Goal: Entertainment & Leisure: Consume media (video, audio)

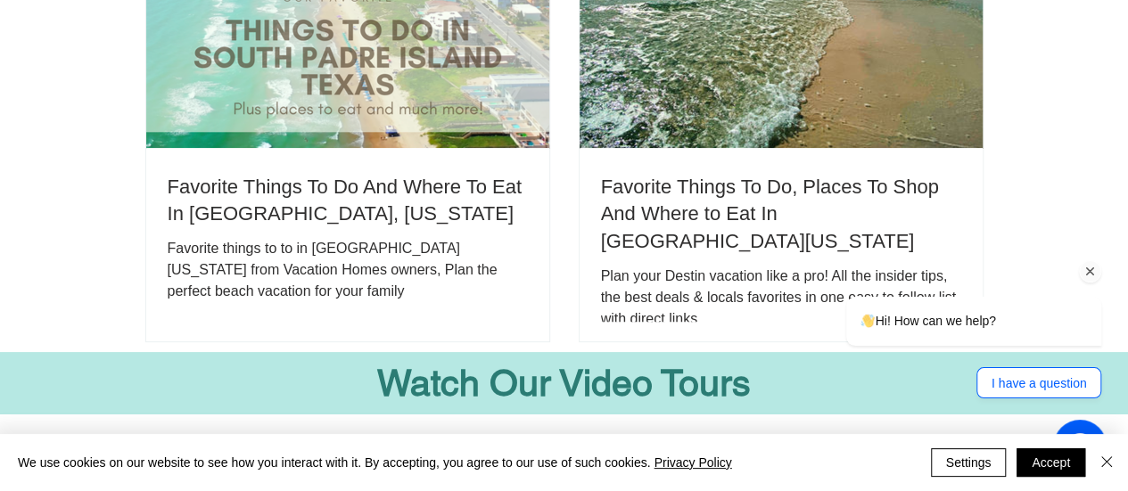
scroll to position [3657, 0]
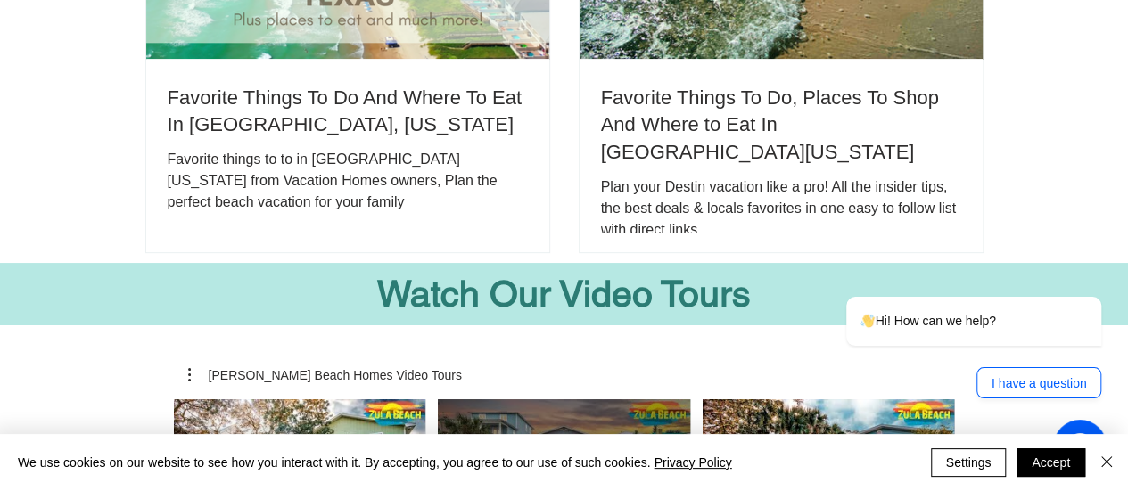
click at [562, 452] on use "Play Video" at bounding box center [564, 470] width 36 height 36
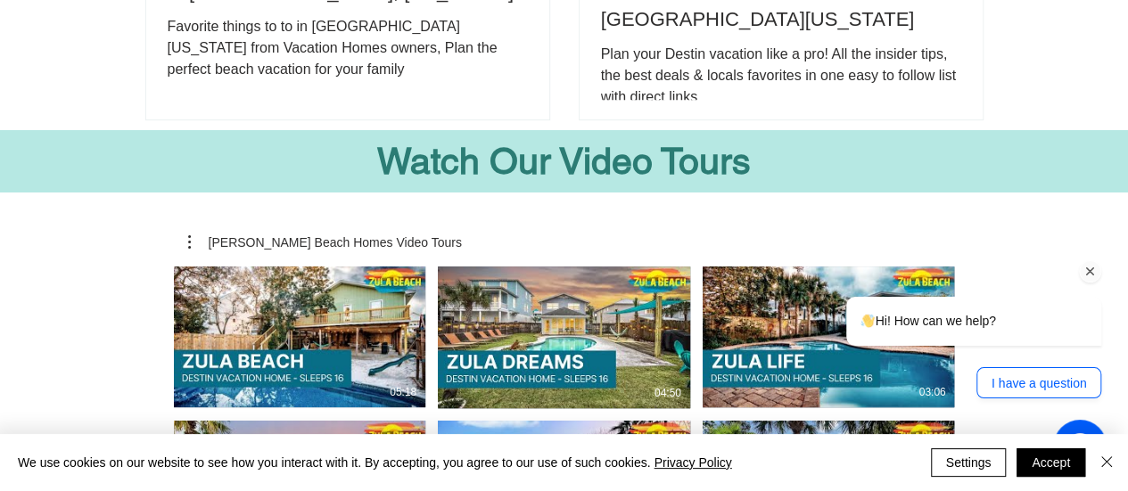
scroll to position [3746, 0]
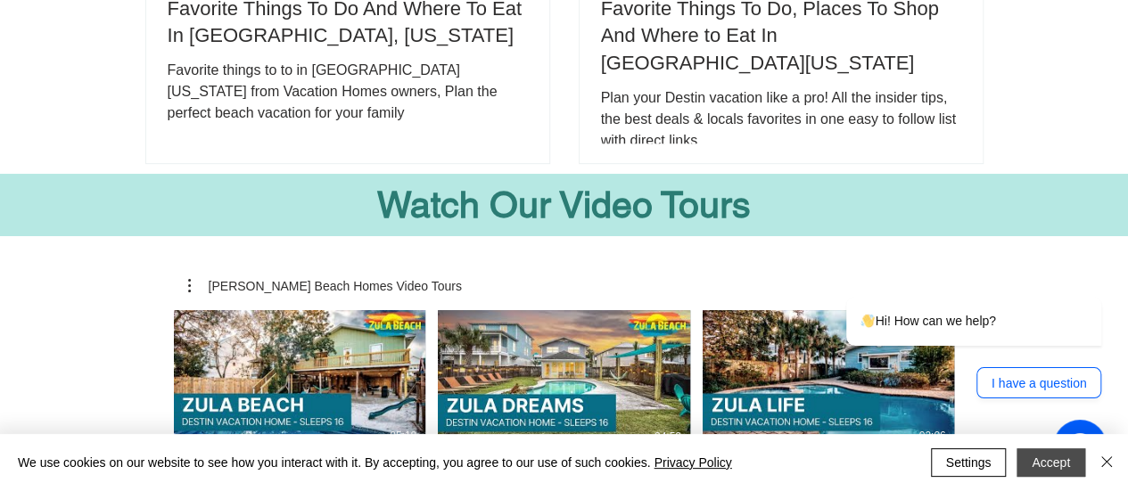
drag, startPoint x: 1056, startPoint y: 466, endPoint x: 1046, endPoint y: 466, distance: 9.9
click at [1054, 466] on button "Accept" at bounding box center [1051, 463] width 69 height 29
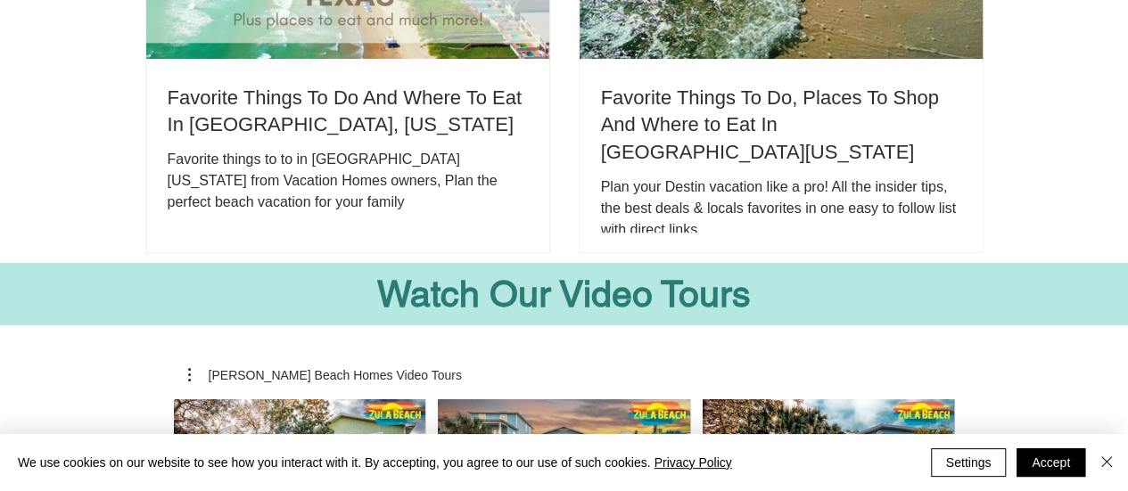
scroll to position [4100, 0]
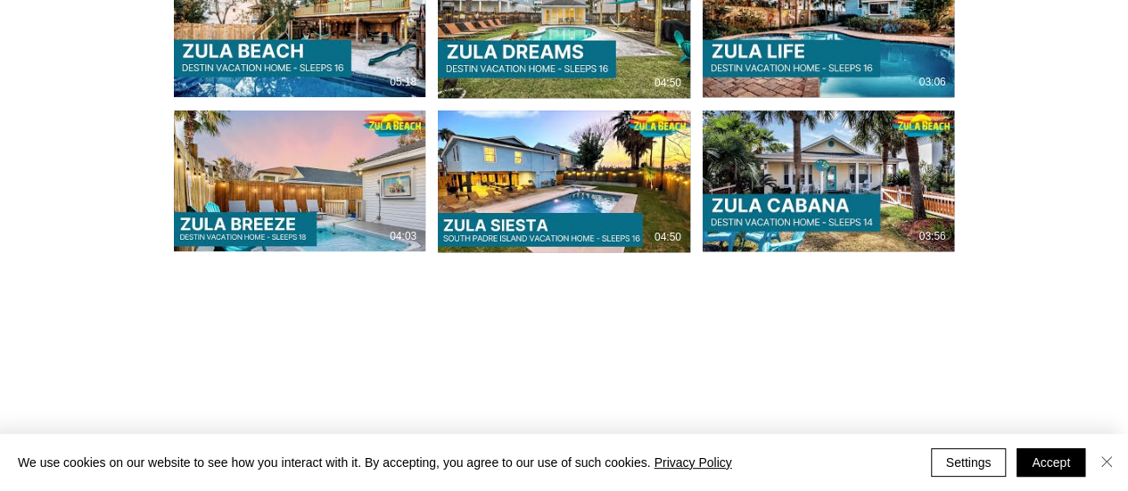
click at [1106, 466] on img "Close" at bounding box center [1106, 461] width 21 height 21
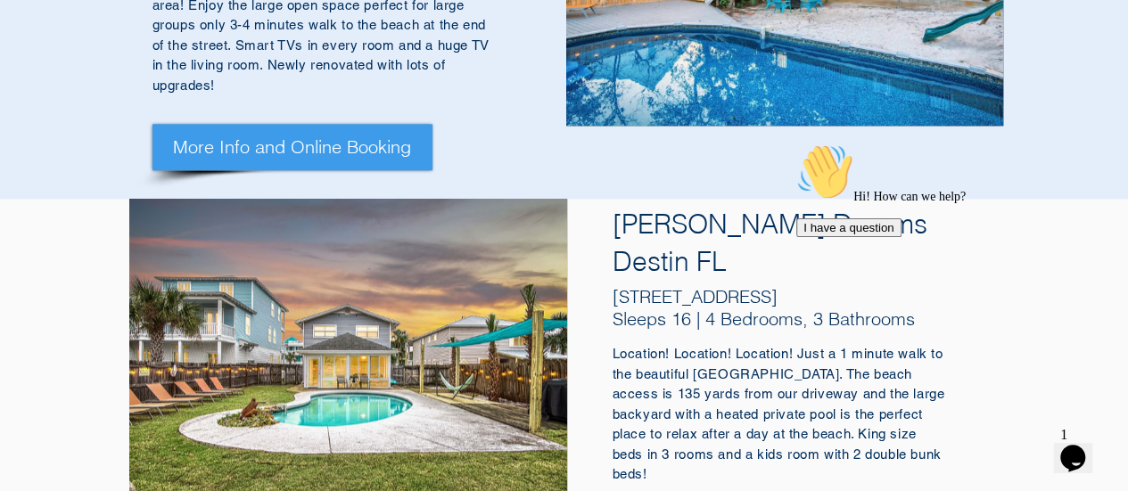
scroll to position [1063, 0]
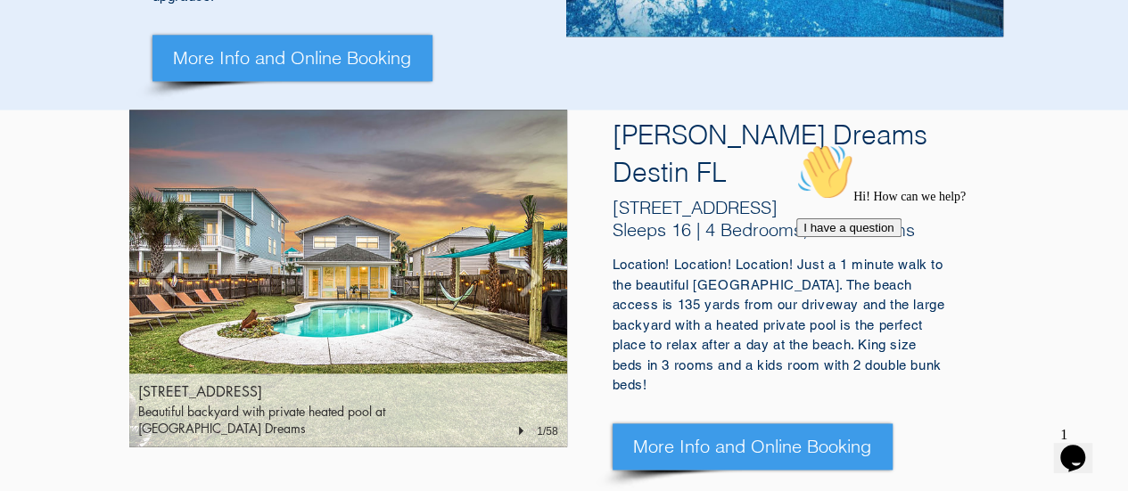
click at [516, 219] on img "70 Pompano St, Destin FL 32541" at bounding box center [348, 278] width 438 height 337
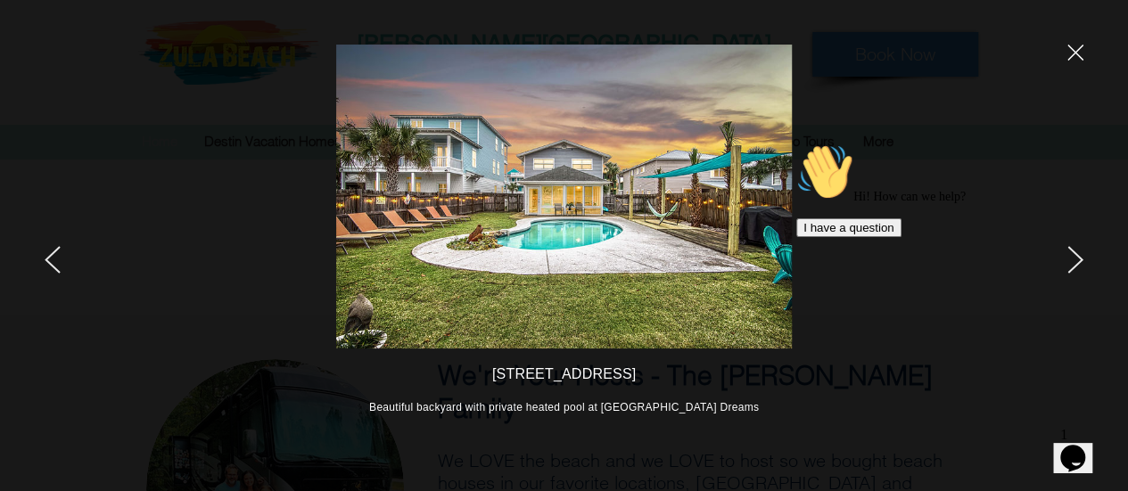
click at [1071, 237] on div "Hi! How can we help? I have a question" at bounding box center [956, 191] width 321 height 94
drag, startPoint x: 1096, startPoint y: 272, endPoint x: 1886, endPoint y: 412, distance: 802.5
click at [796, 144] on icon "Chat attention grabber" at bounding box center [796, 144] width 0 height 0
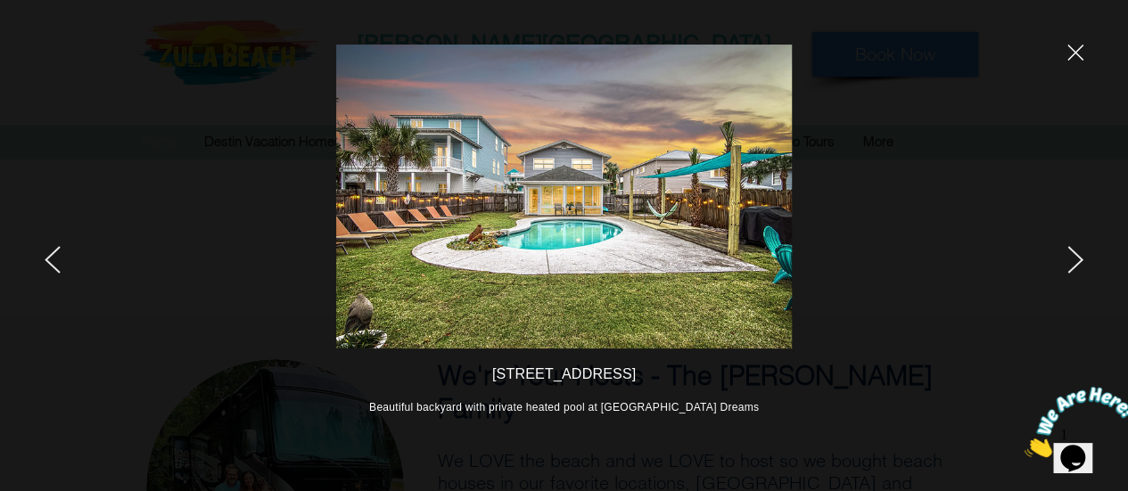
click at [1071, 262] on icon "next" at bounding box center [1076, 260] width 16 height 28
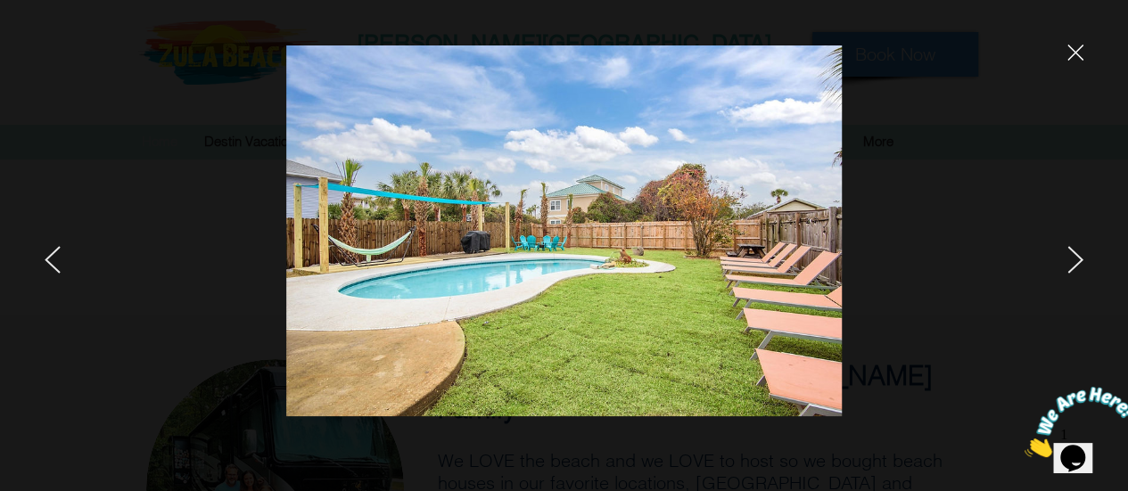
click at [1071, 262] on icon "next" at bounding box center [1076, 260] width 16 height 28
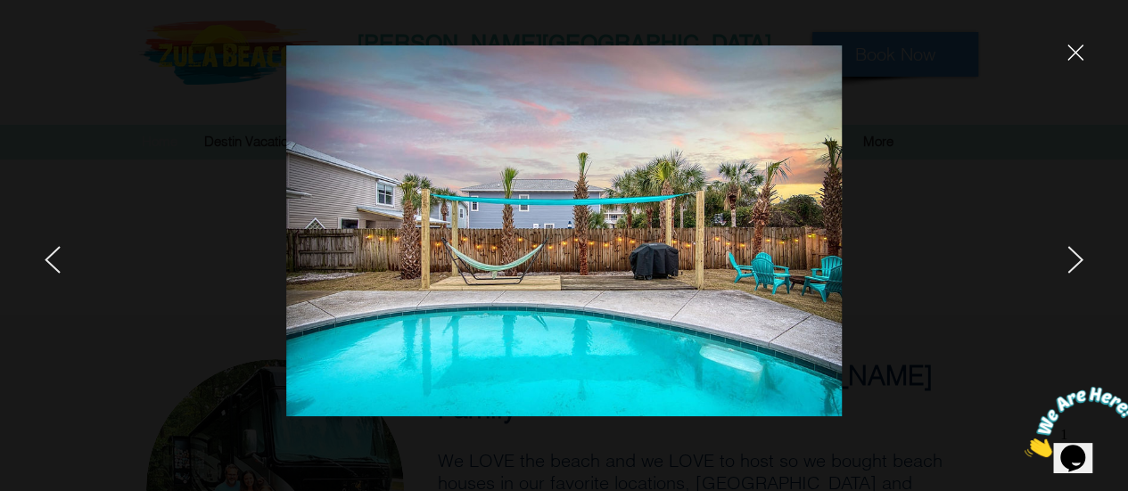
click at [1083, 256] on div at bounding box center [942, 245] width 372 height 491
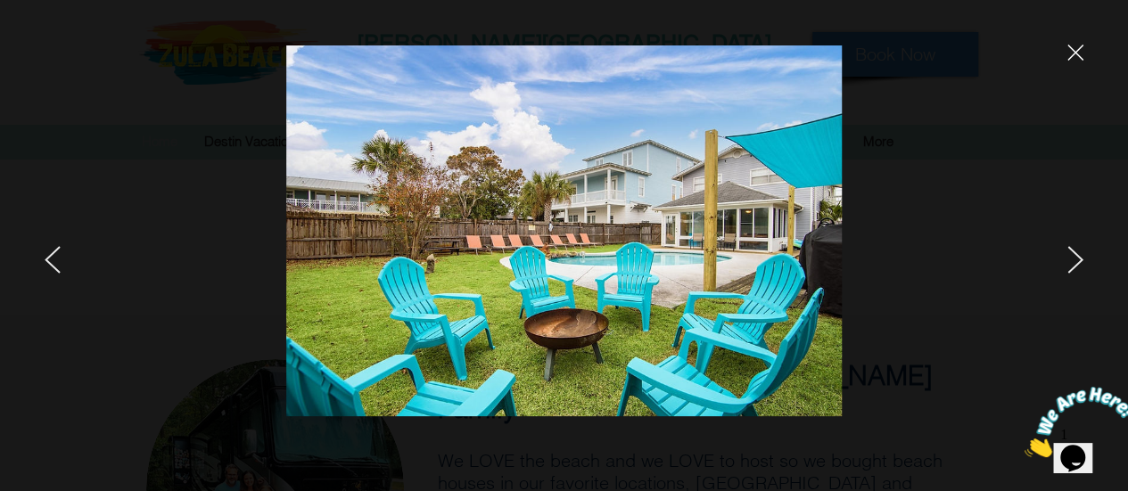
click at [1073, 251] on icon "next" at bounding box center [1075, 260] width 14 height 26
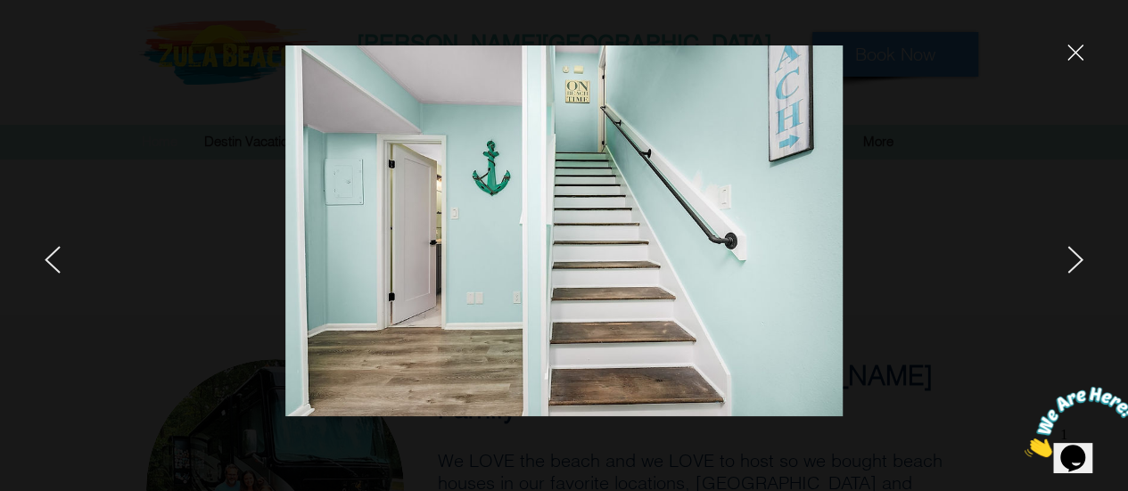
click at [1073, 251] on icon "next" at bounding box center [1075, 260] width 14 height 26
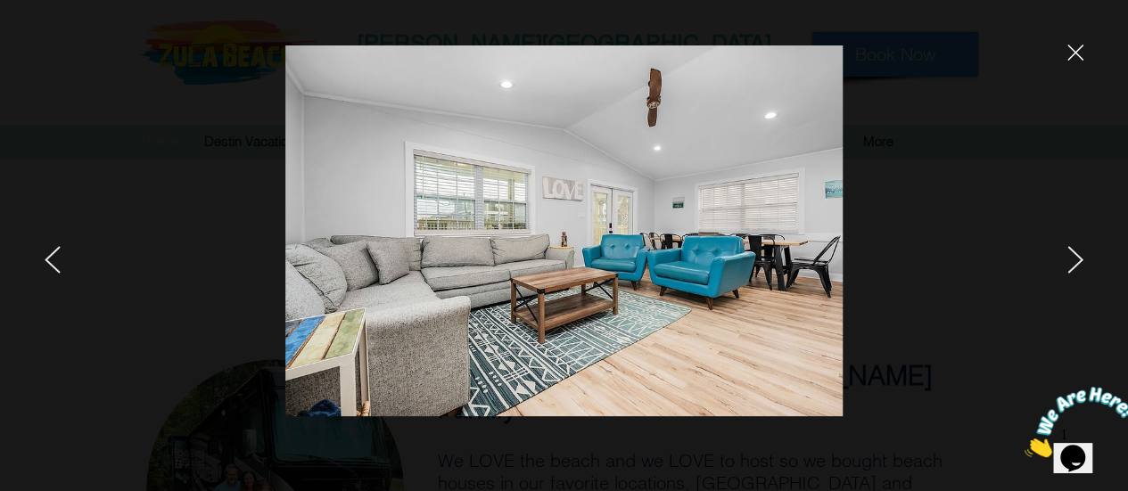
click at [1073, 251] on icon "next" at bounding box center [1075, 260] width 14 height 26
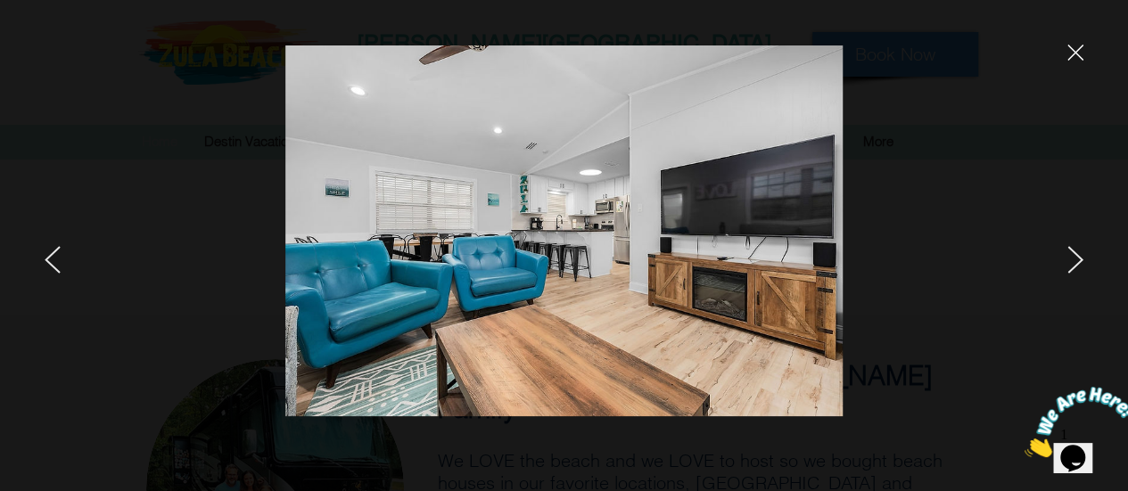
click at [1076, 55] on icon "close" at bounding box center [1076, 53] width 16 height 16
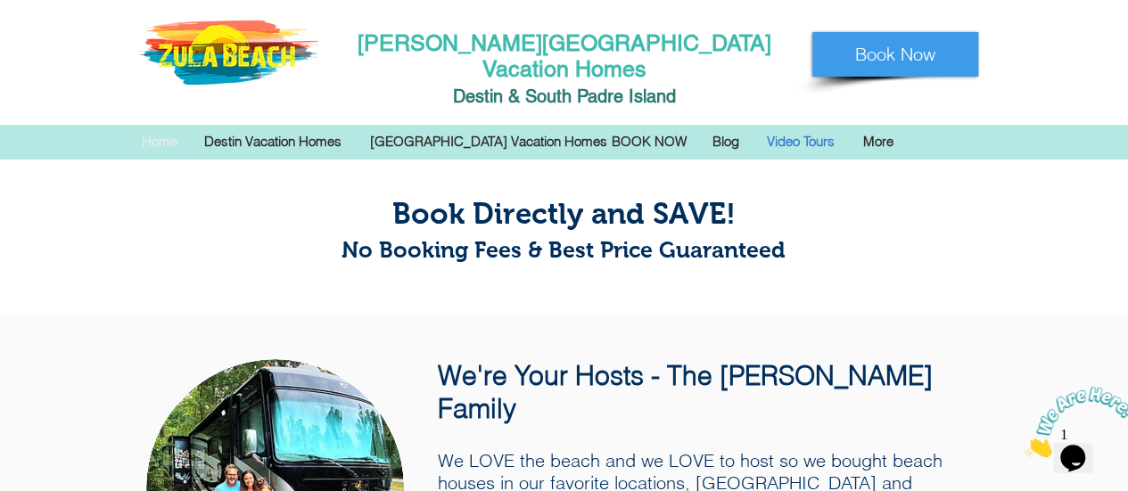
click at [787, 128] on p "Video Tours" at bounding box center [801, 141] width 86 height 27
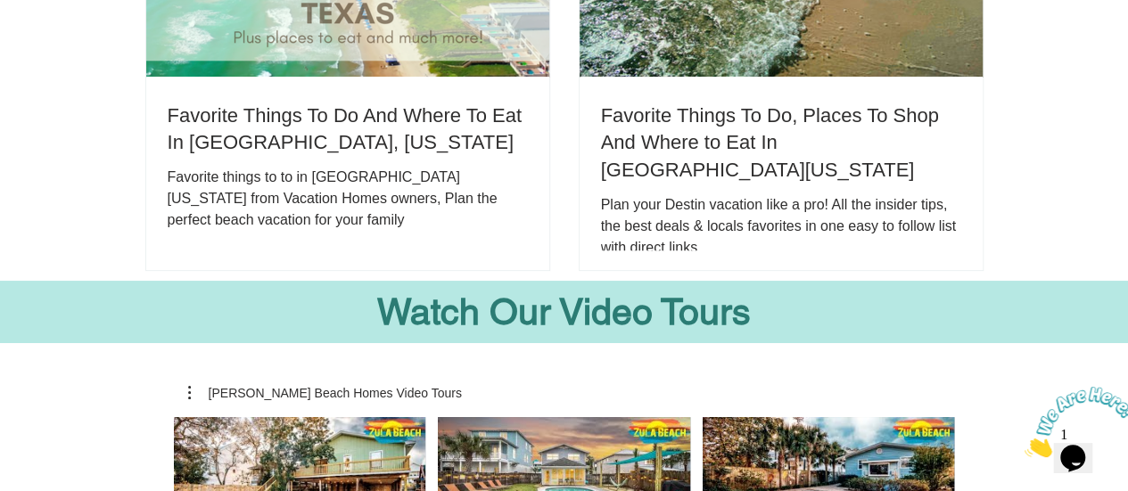
scroll to position [3659, 0]
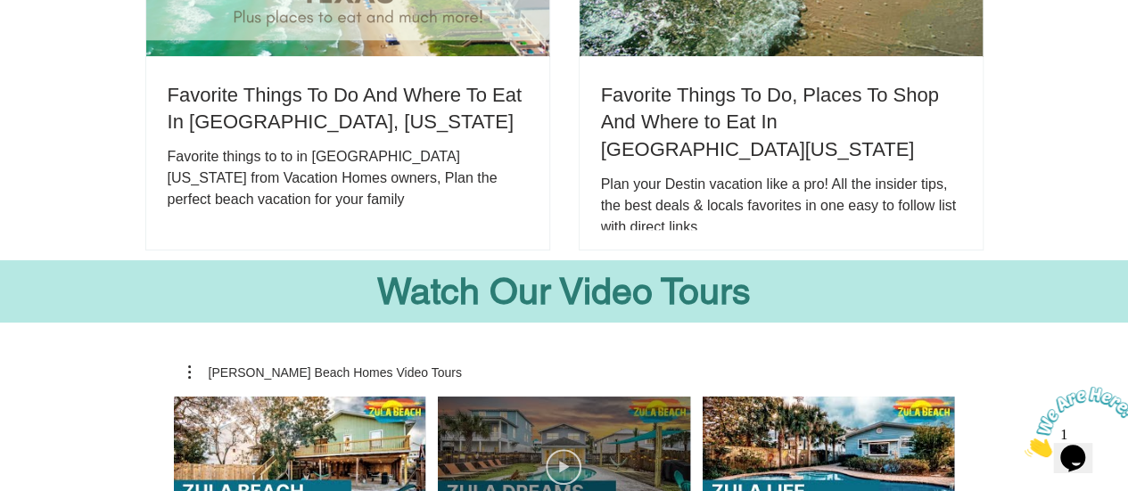
click at [557, 449] on icon "Play Video" at bounding box center [564, 467] width 36 height 36
